Goal: Task Accomplishment & Management: Use online tool/utility

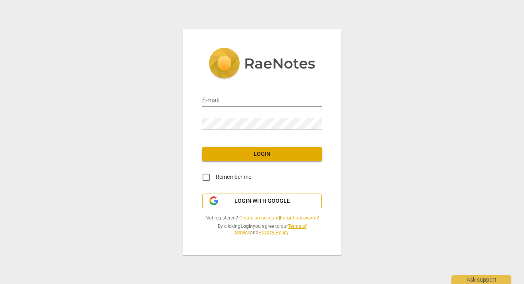
click at [267, 203] on span "Login with Google" at bounding box center [262, 201] width 55 height 8
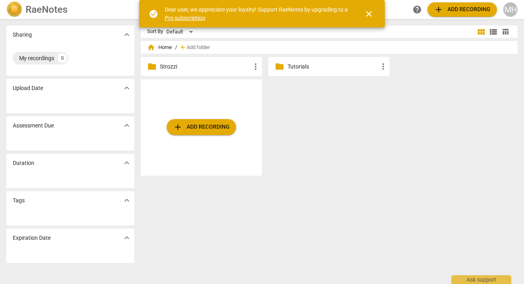
click at [181, 67] on p "Strozzi" at bounding box center [205, 67] width 91 height 8
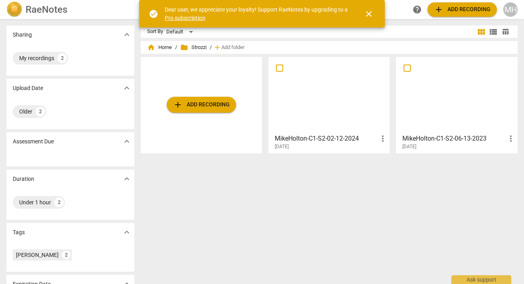
click at [441, 146] on div "[DATE]" at bounding box center [458, 147] width 113 height 7
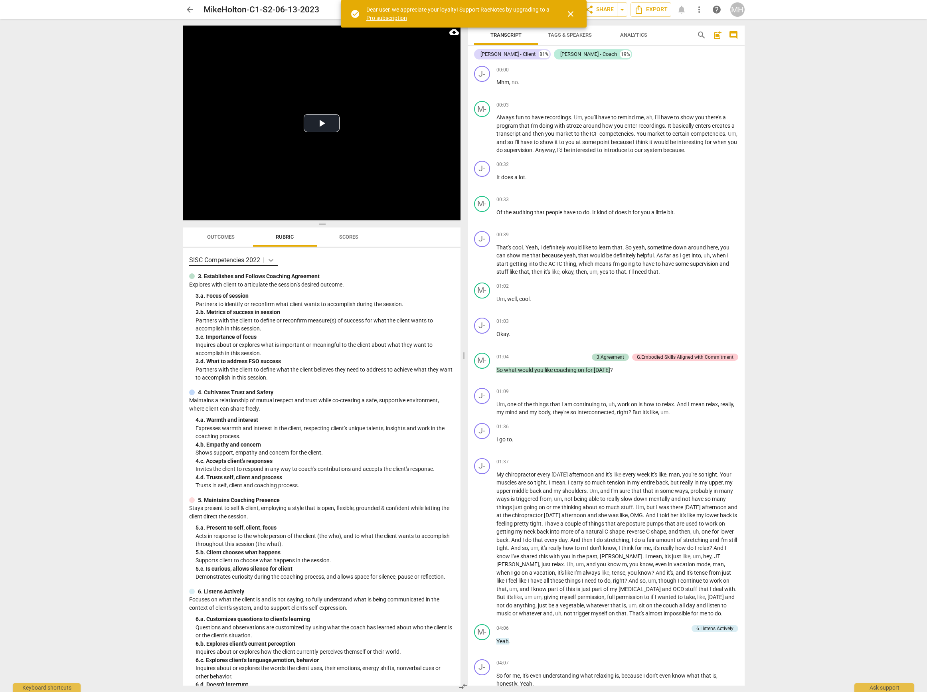
click at [275, 263] on icon at bounding box center [271, 260] width 8 height 8
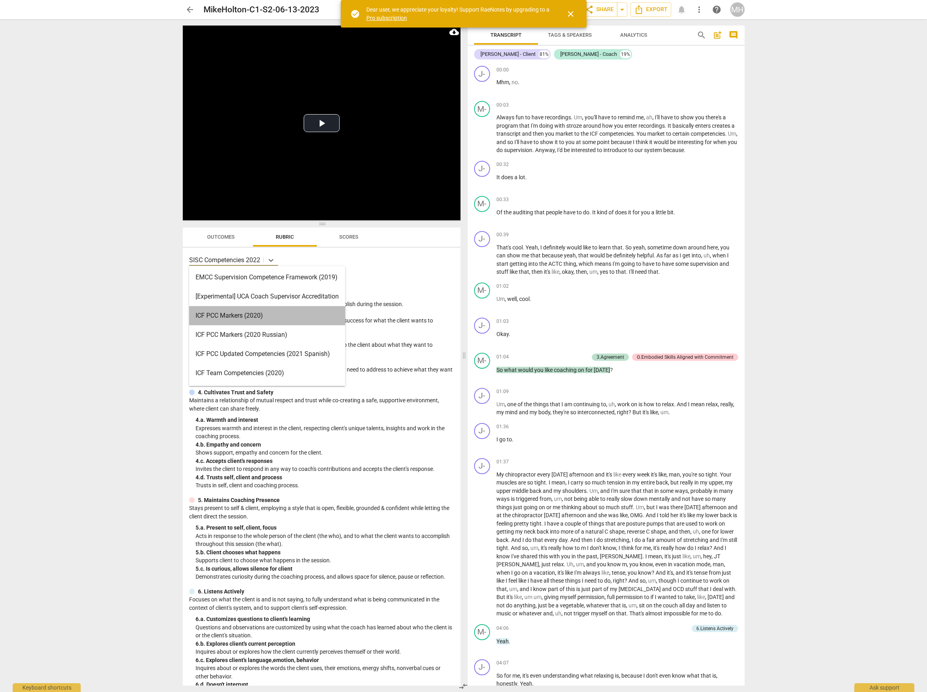
click at [236, 284] on div "ICF PCC Markers (2020)" at bounding box center [267, 315] width 156 height 19
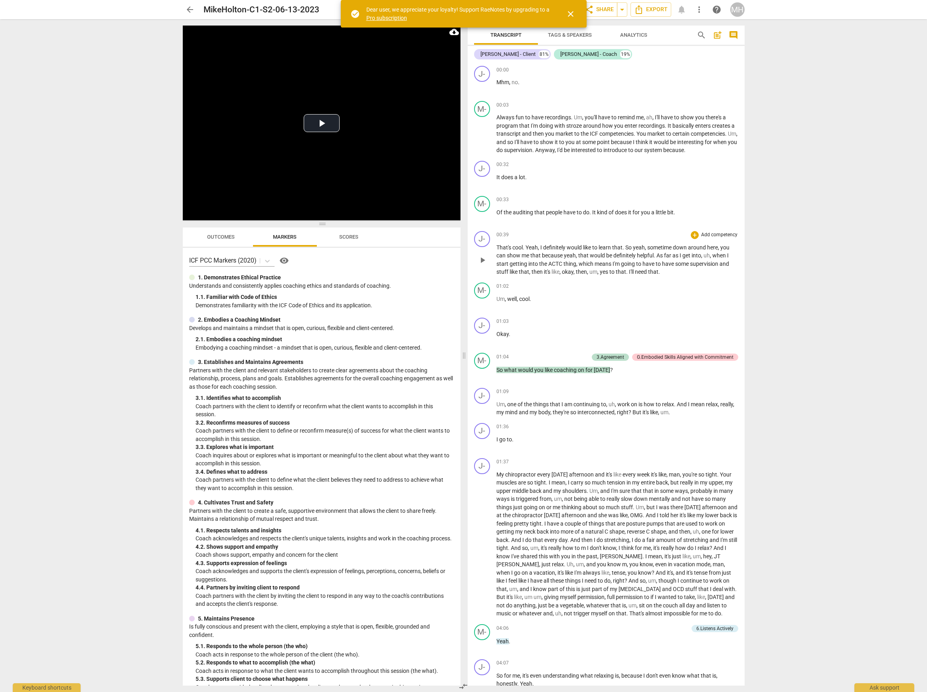
click at [524, 233] on p "Add competency" at bounding box center [719, 234] width 38 height 7
click at [524, 37] on div at bounding box center [463, 346] width 927 height 692
click at [524, 35] on span "Analytics" at bounding box center [633, 35] width 27 height 6
